Goal: Task Accomplishment & Management: Manage account settings

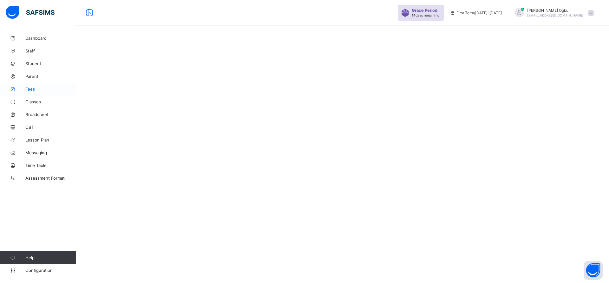
click at [29, 93] on link "Fees" at bounding box center [38, 89] width 76 height 13
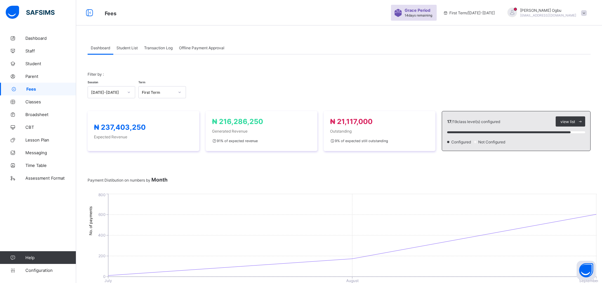
click at [393, 69] on div "Filter by : Session [DATE]-[DATE] Term First Term" at bounding box center [339, 84] width 503 height 39
click at [155, 50] on span "Transaction Log" at bounding box center [158, 47] width 29 height 5
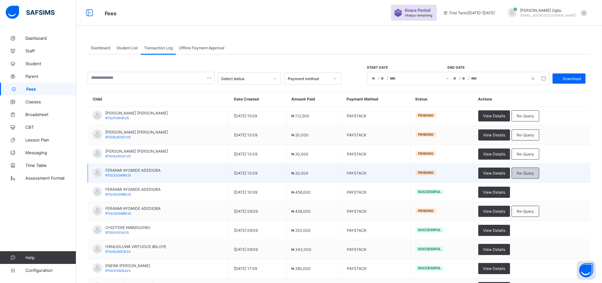
click at [534, 173] on span "Re-Query" at bounding box center [525, 172] width 17 height 5
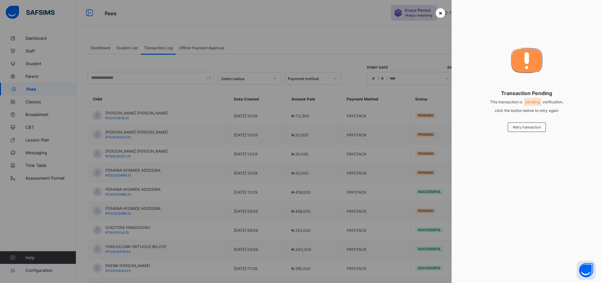
click at [440, 11] on span "×" at bounding box center [441, 13] width 4 height 7
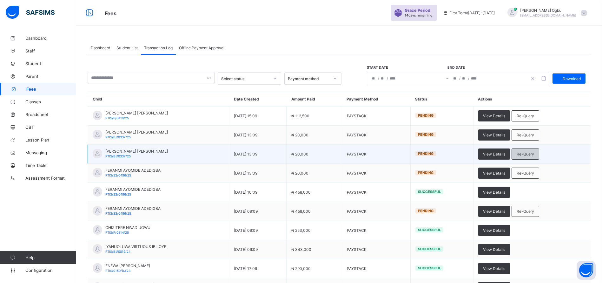
click at [534, 153] on span "Re-Query" at bounding box center [525, 153] width 17 height 5
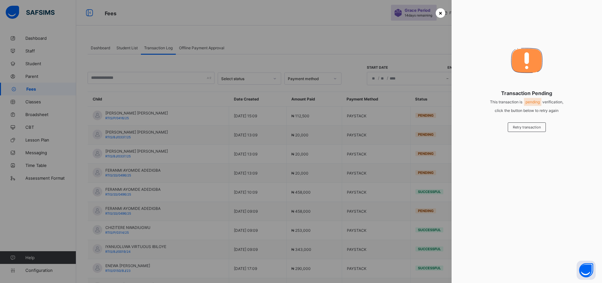
click at [439, 16] on span "×" at bounding box center [441, 13] width 4 height 7
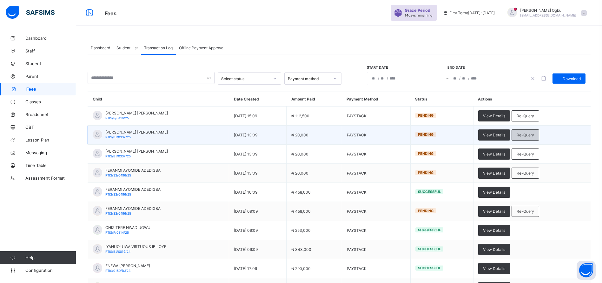
click at [534, 135] on span "Re-Query" at bounding box center [525, 134] width 17 height 5
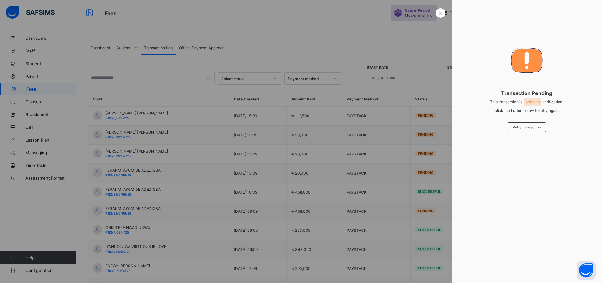
click at [436, 19] on div at bounding box center [301, 141] width 602 height 283
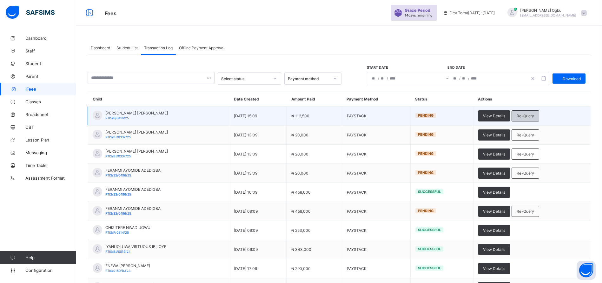
click at [539, 111] on div "Re-Query" at bounding box center [526, 115] width 28 height 11
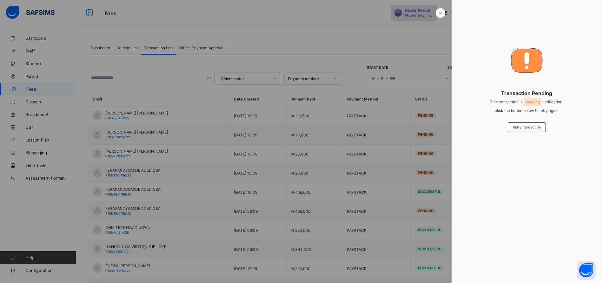
click at [434, 16] on div at bounding box center [301, 141] width 602 height 283
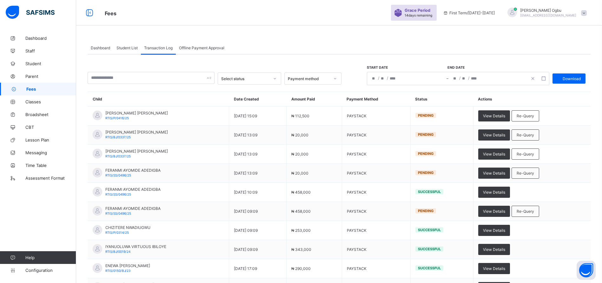
click at [131, 49] on span "Student List" at bounding box center [126, 47] width 21 height 5
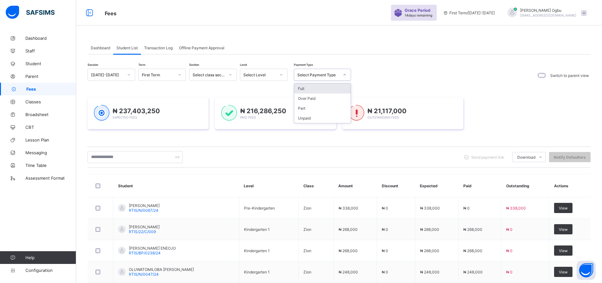
click at [320, 85] on div "Full" at bounding box center [322, 88] width 57 height 10
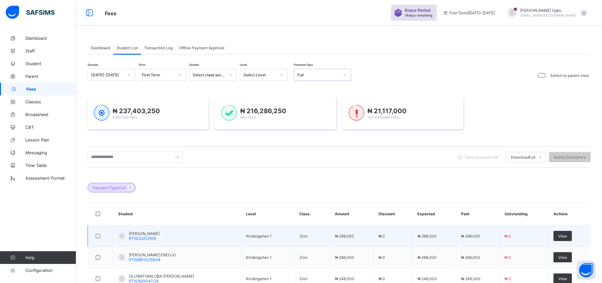
click at [517, 243] on td "₦ 0" at bounding box center [524, 235] width 49 height 21
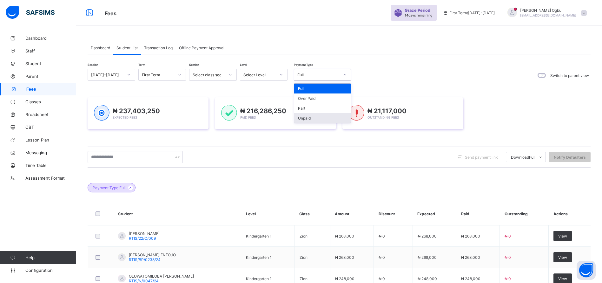
click at [306, 119] on div "Unpaid" at bounding box center [322, 118] width 57 height 10
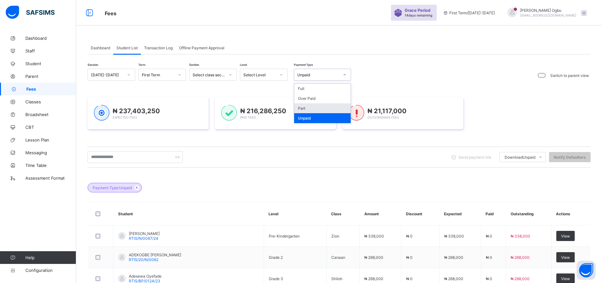
click at [304, 107] on div "Part" at bounding box center [322, 108] width 57 height 10
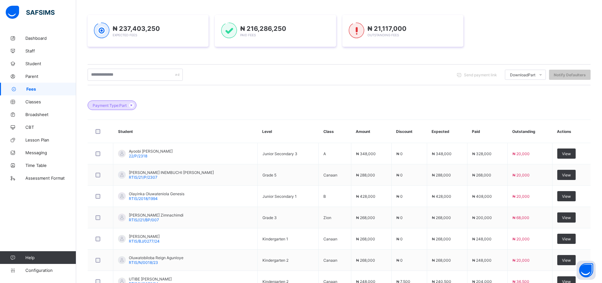
scroll to position [193, 0]
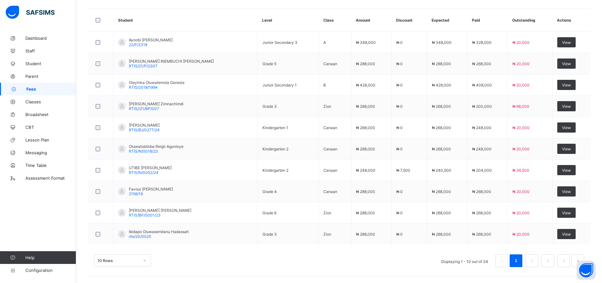
click at [381, 269] on div "10 Rows Displaying 1 - 10 out of 34 1 2 3 4" at bounding box center [339, 257] width 503 height 32
click at [406, 269] on div "10 Rows Displaying 1 - 10 out of 34 1 2 3 4" at bounding box center [339, 257] width 503 height 32
click at [356, 262] on div "10 Rows Displaying 1 - 10 out of 34 1 2 3 4" at bounding box center [339, 260] width 490 height 13
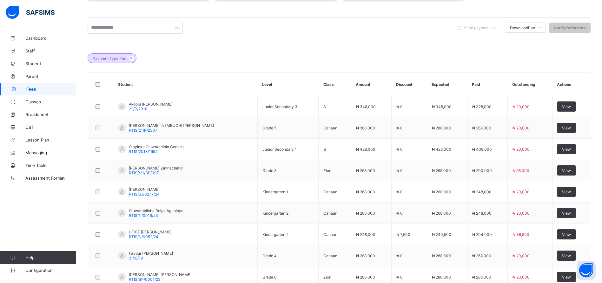
scroll to position [0, 0]
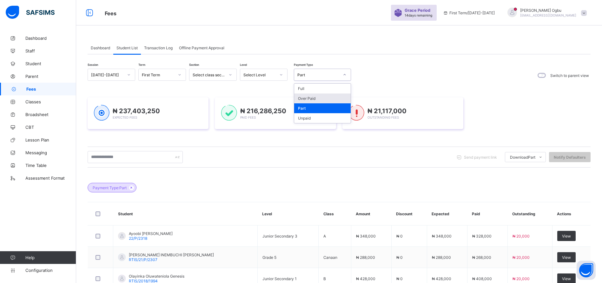
click at [316, 97] on div "Over Paid" at bounding box center [322, 98] width 57 height 10
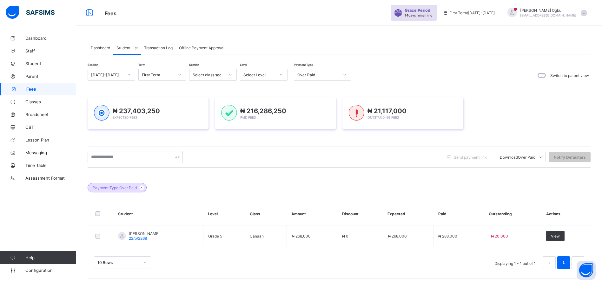
click at [409, 32] on div "Dashboard Student List Transaction Log Offline Payment Approval Student List Mo…" at bounding box center [339, 158] width 526 height 253
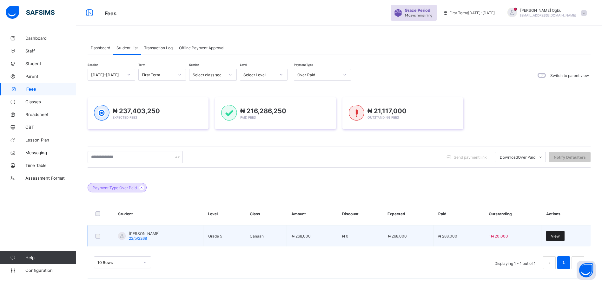
click at [560, 236] on span "View" at bounding box center [555, 235] width 9 height 5
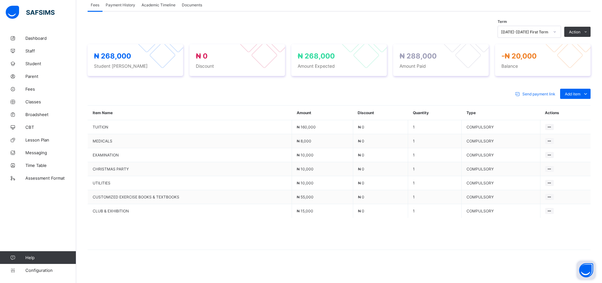
scroll to position [200, 0]
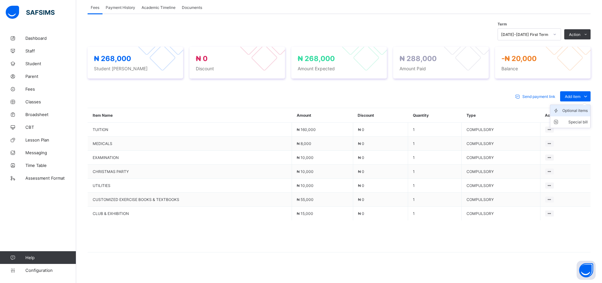
click at [572, 113] on div "Optional items" at bounding box center [574, 110] width 25 height 6
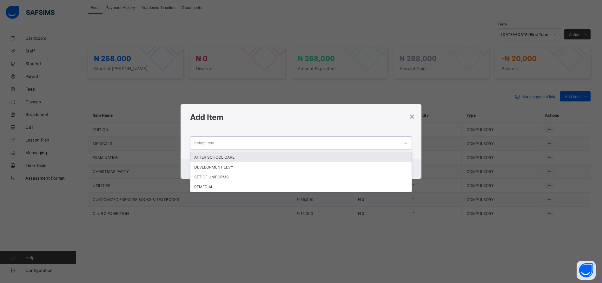
click at [301, 139] on div "Select item" at bounding box center [294, 142] width 209 height 12
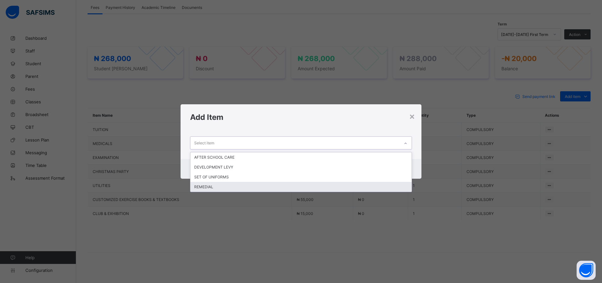
click at [207, 186] on div "REMEDIAL" at bounding box center [300, 187] width 221 height 10
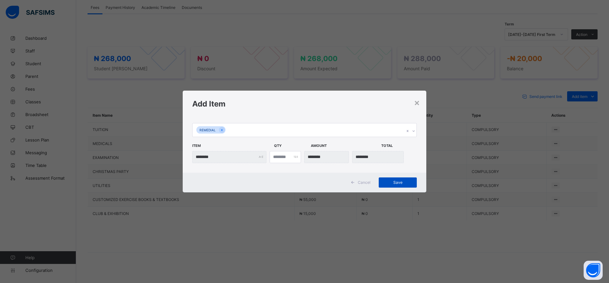
click at [399, 180] on span "Save" at bounding box center [398, 182] width 29 height 5
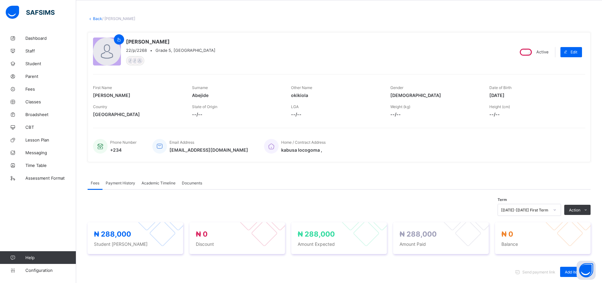
scroll to position [0, 0]
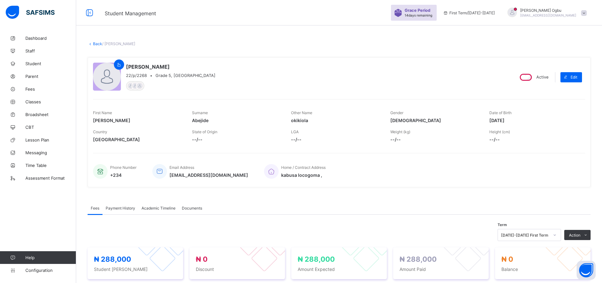
click at [94, 40] on div "× Delete Document This action would delete the document with name: from the sys…" at bounding box center [339, 266] width 526 height 469
click at [98, 44] on link "Back" at bounding box center [97, 43] width 9 height 5
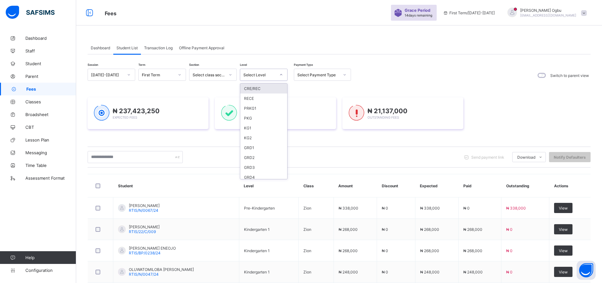
click at [255, 74] on div "Select Level" at bounding box center [259, 74] width 32 height 5
click at [397, 73] on div "Session [DATE]-[DATE] Term First Term Section Select class section Level Select…" at bounding box center [339, 75] width 503 height 13
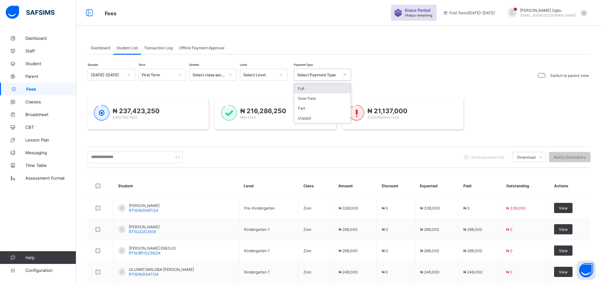
click at [332, 75] on div "Select Payment Type" at bounding box center [318, 74] width 42 height 5
click at [298, 89] on div "Full" at bounding box center [322, 88] width 57 height 10
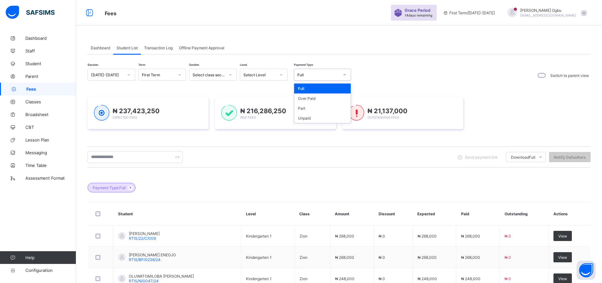
click at [333, 75] on div "Full" at bounding box center [318, 74] width 42 height 5
click at [296, 108] on div "Part" at bounding box center [322, 108] width 57 height 10
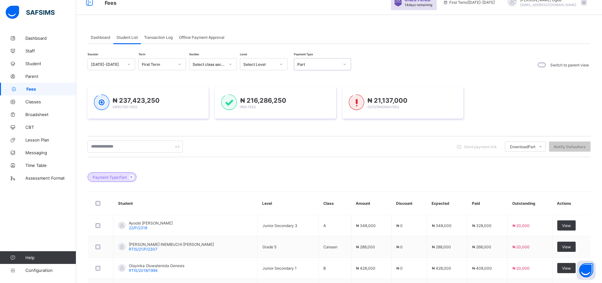
scroll to position [8, 0]
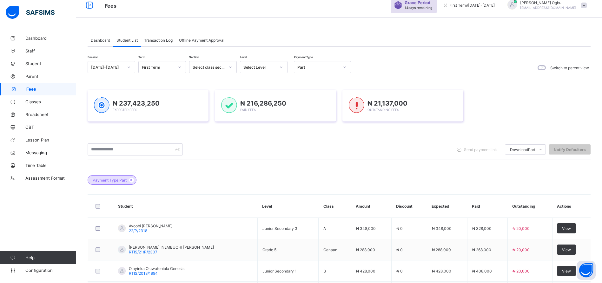
click at [161, 41] on span "Transaction Log" at bounding box center [158, 40] width 29 height 5
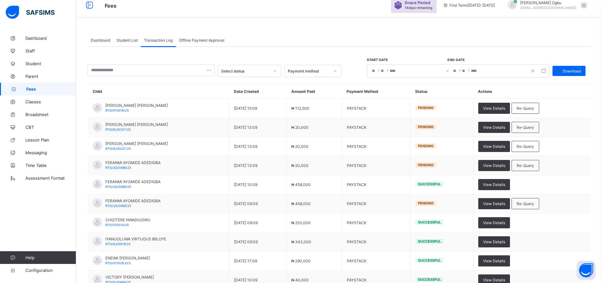
click at [435, 25] on div "Dashboard Student List Transaction Log Offline Payment Approval Transaction Log…" at bounding box center [339, 180] width 526 height 313
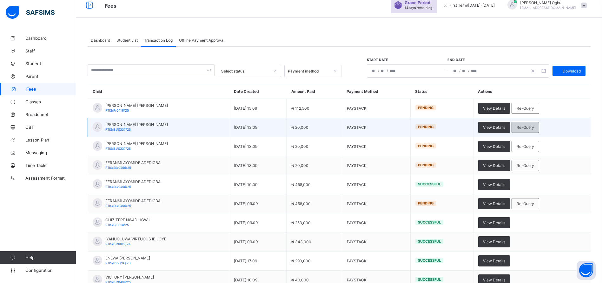
click at [534, 127] on span "Re-Query" at bounding box center [525, 127] width 17 height 5
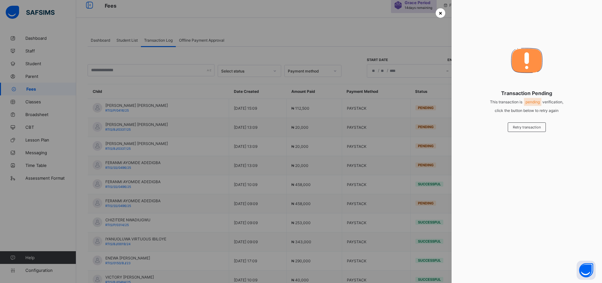
click at [439, 12] on span "×" at bounding box center [441, 13] width 4 height 7
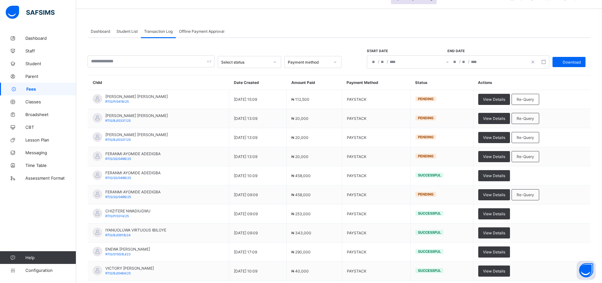
scroll to position [16, 0]
click at [125, 35] on div "Student List" at bounding box center [127, 31] width 28 height 13
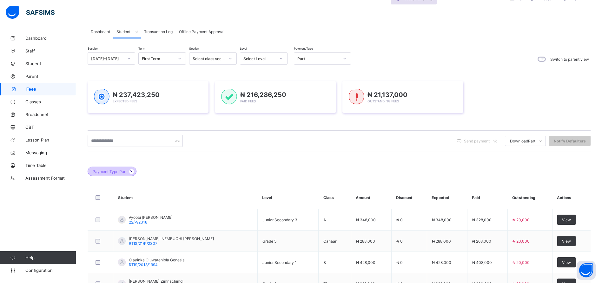
click at [134, 170] on icon at bounding box center [131, 171] width 5 height 4
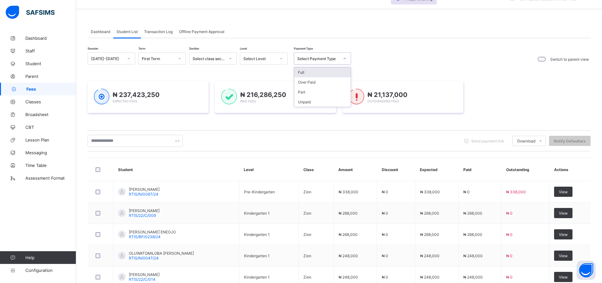
click at [316, 58] on div "Select Payment Type" at bounding box center [318, 58] width 42 height 5
click at [304, 101] on div "Unpaid" at bounding box center [322, 102] width 57 height 10
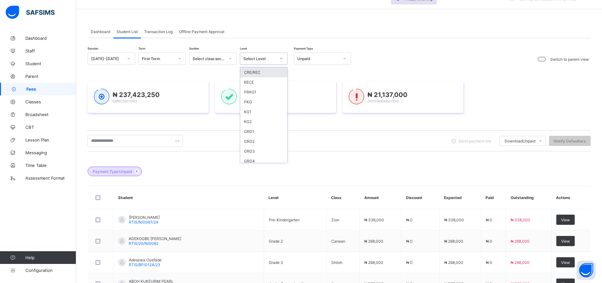
click at [269, 57] on div "Select Level" at bounding box center [259, 58] width 32 height 5
click at [245, 121] on div "SS1" at bounding box center [263, 120] width 47 height 10
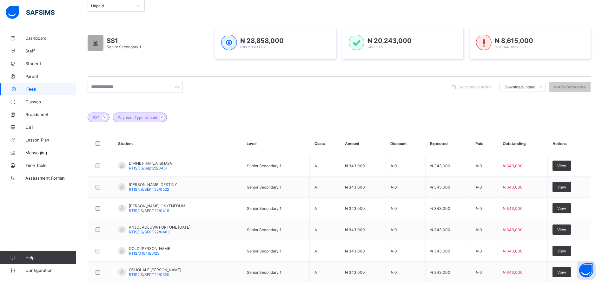
scroll to position [83, 0]
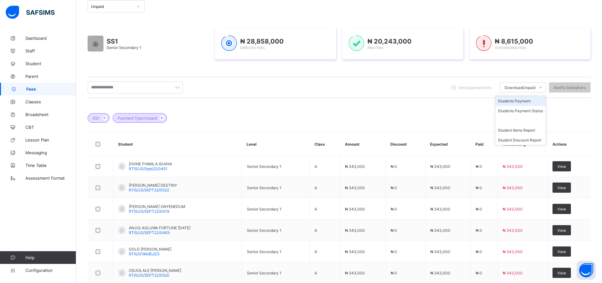
click at [541, 103] on li "Students Payment" at bounding box center [520, 101] width 50 height 10
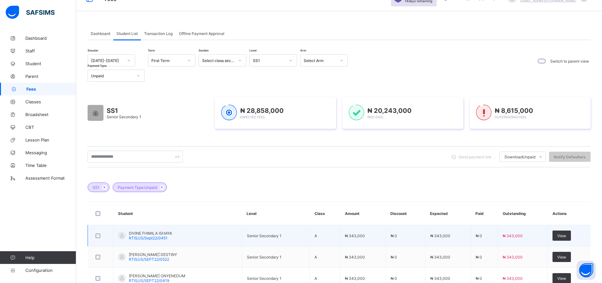
scroll to position [0, 0]
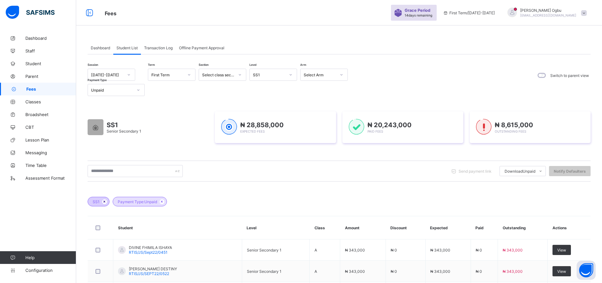
click at [103, 203] on icon at bounding box center [104, 201] width 5 height 4
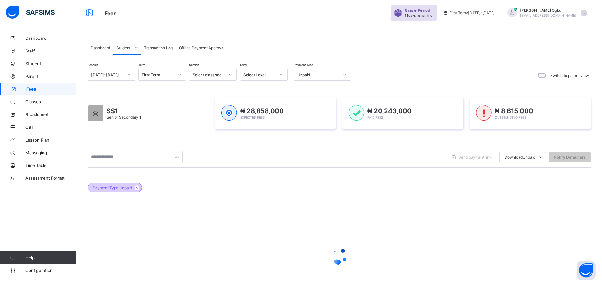
click at [137, 191] on div "Payment Type: Unpaid" at bounding box center [115, 188] width 54 height 10
click at [136, 190] on div "Payment Type: Unpaid" at bounding box center [115, 188] width 54 height 10
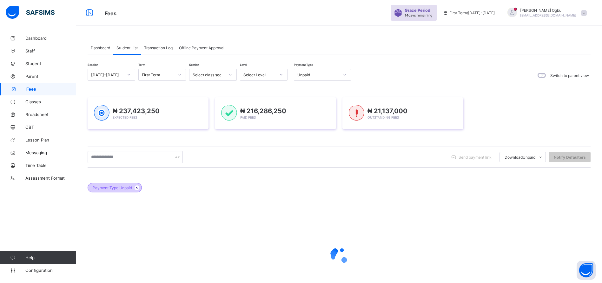
click at [138, 188] on icon at bounding box center [136, 187] width 5 height 4
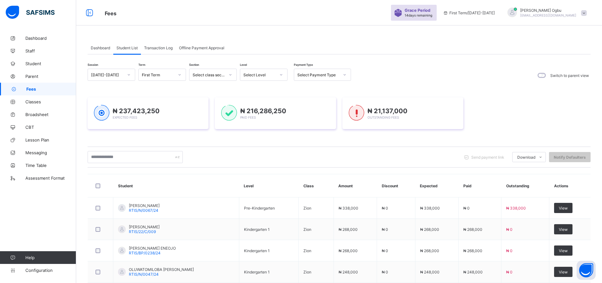
click at [328, 77] on div "Select Payment Type" at bounding box center [316, 74] width 44 height 9
click at [495, 83] on div "Session [DATE]-[DATE] Term First Term Section Select class section Level Select…" at bounding box center [339, 254] width 503 height 370
